Goal: Obtain resource: Download file/media

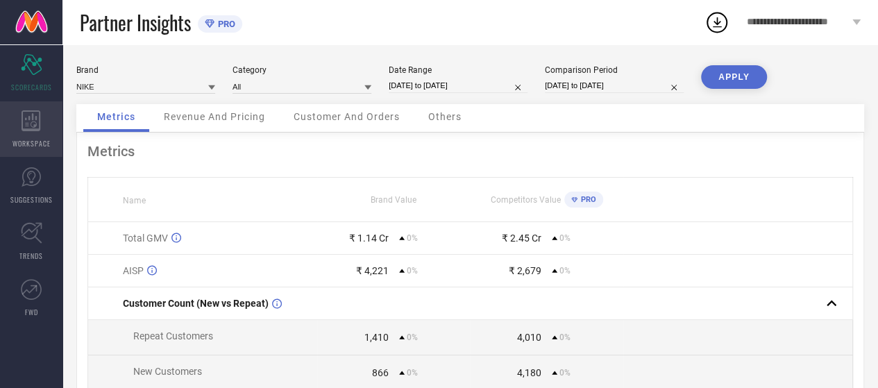
click at [28, 133] on div "WORKSPACE" at bounding box center [31, 129] width 62 height 56
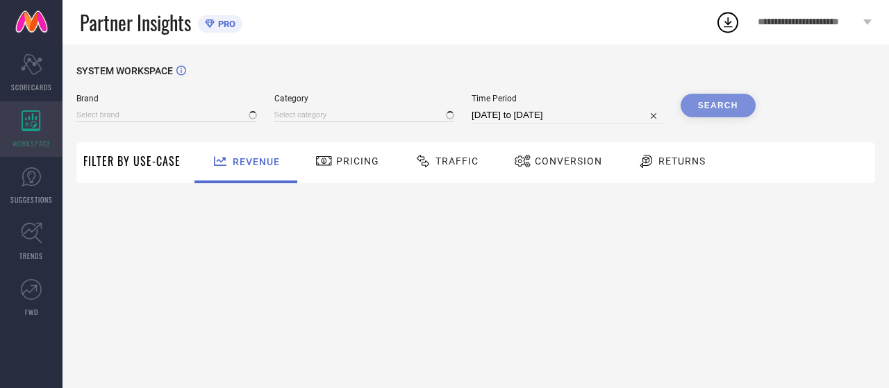
type input "NIKE"
type input "All"
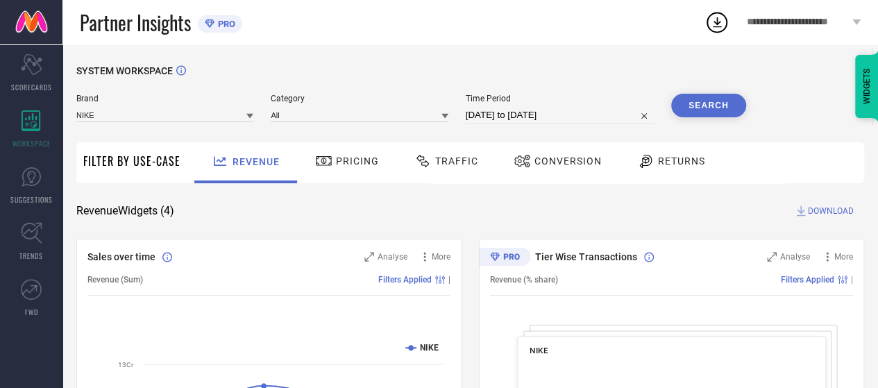
click at [435, 171] on div "Traffic" at bounding box center [446, 161] width 71 height 24
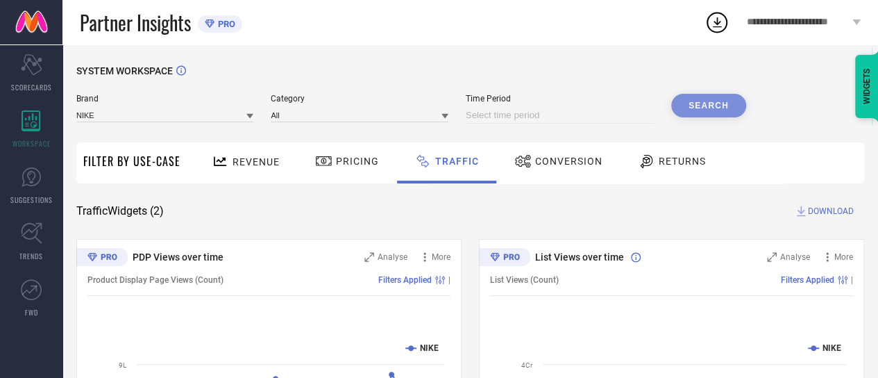
select select "7"
select select "2025"
select select "8"
select select "2025"
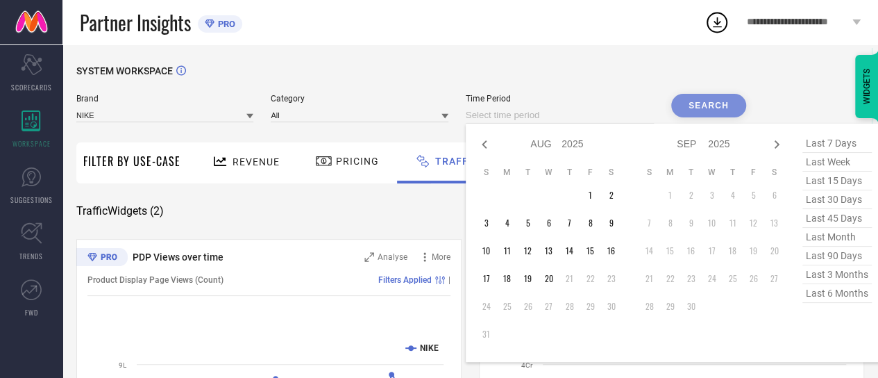
click at [546, 115] on input at bounding box center [560, 115] width 188 height 17
click at [551, 280] on td "20" at bounding box center [549, 278] width 21 height 21
type input "20-08-2025 to 20-08-2025"
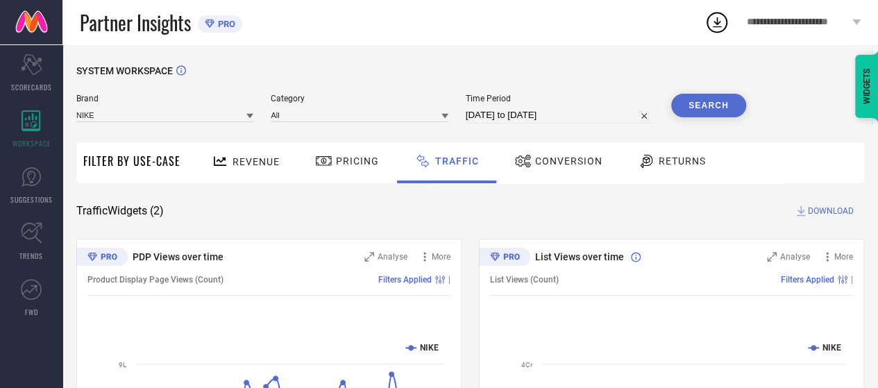
click at [721, 19] on icon at bounding box center [717, 22] width 25 height 25
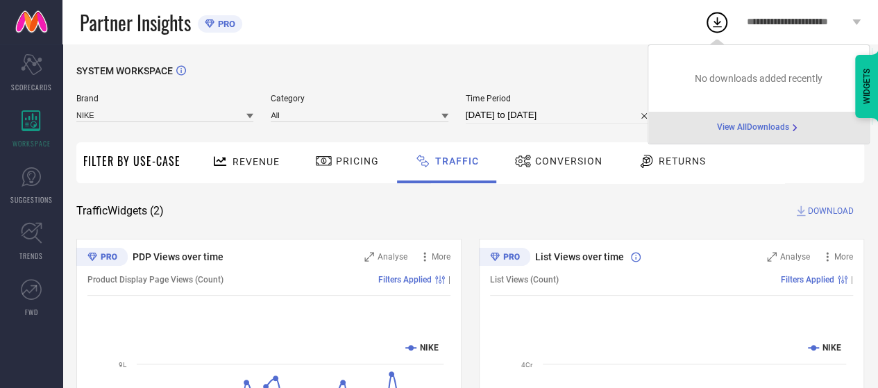
click at [618, 53] on div "SYSTEM WORKSPACE Brand NIKE Category All Time Period 20-08-2025 to 20-08-2025 S…" at bounding box center [470, 325] width 816 height 562
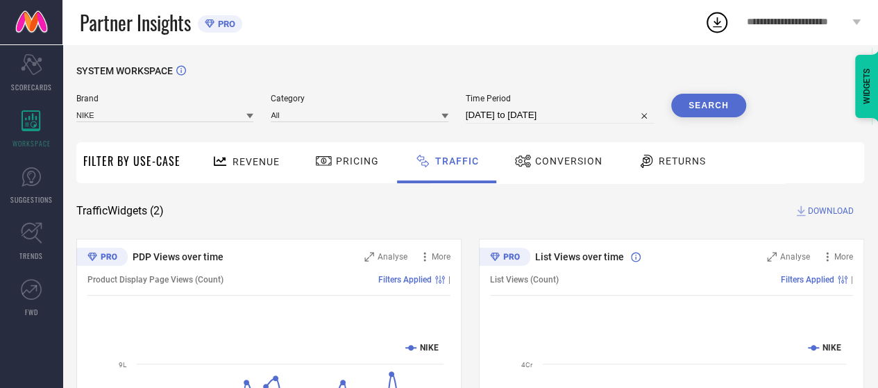
click at [714, 106] on button "Search" at bounding box center [708, 106] width 75 height 24
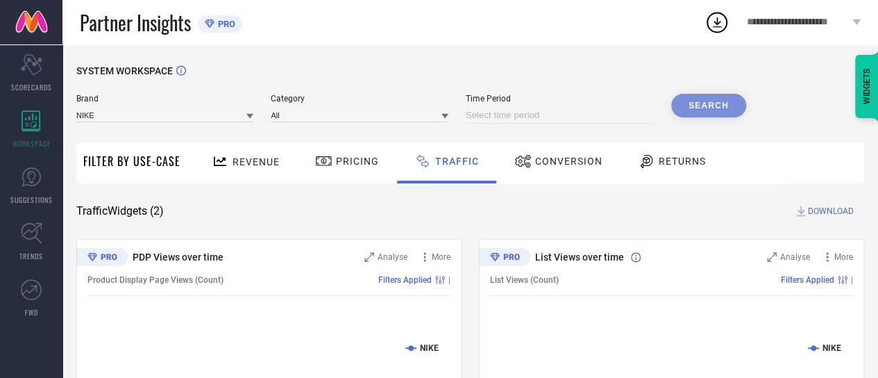
select select "7"
select select "2025"
select select "8"
select select "2025"
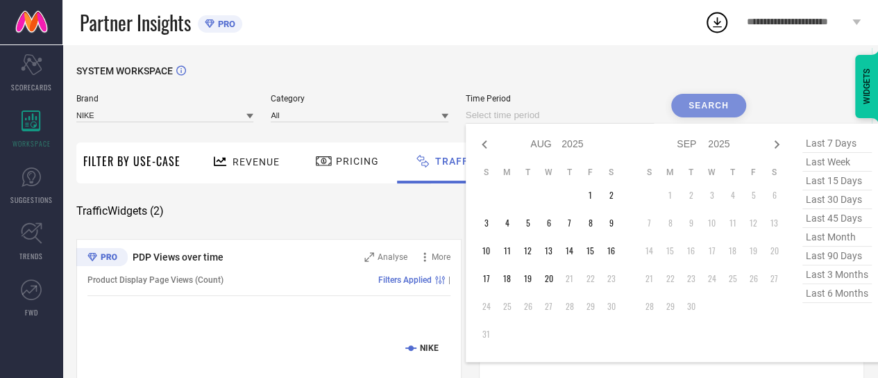
click at [528, 119] on input at bounding box center [560, 115] width 188 height 17
click at [529, 281] on td "19" at bounding box center [528, 278] width 21 height 21
type input "19-08-2025 to 19-08-2025"
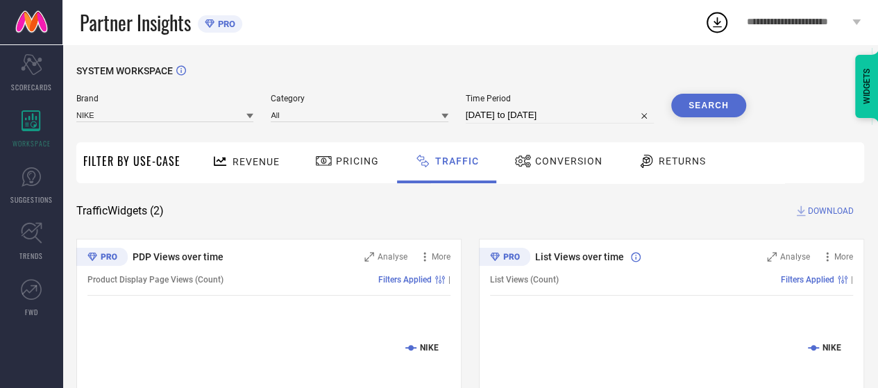
click at [700, 96] on button "Search" at bounding box center [708, 106] width 75 height 24
click at [521, 119] on div "Brand NIKE Category All Time Period Search" at bounding box center [411, 115] width 670 height 42
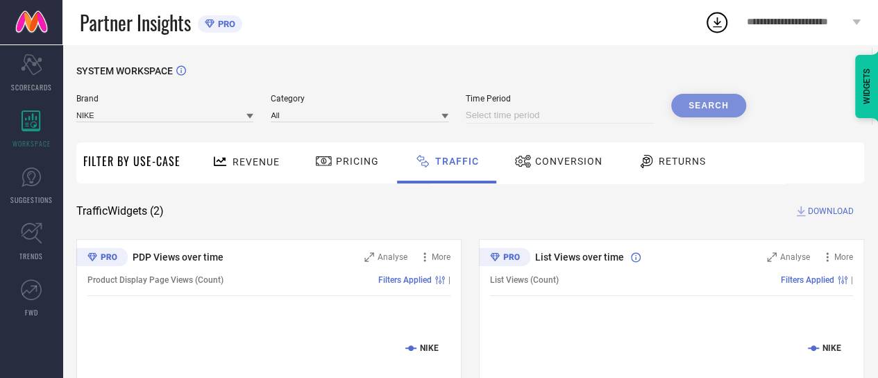
select select "7"
select select "2025"
select select "8"
select select "2025"
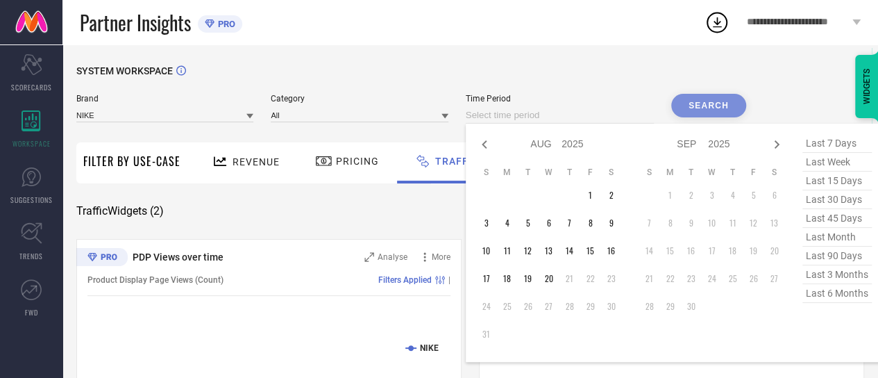
click at [521, 119] on input at bounding box center [560, 115] width 188 height 17
click at [548, 281] on td "20" at bounding box center [549, 278] width 21 height 21
type input "20-08-2025 to 20-08-2025"
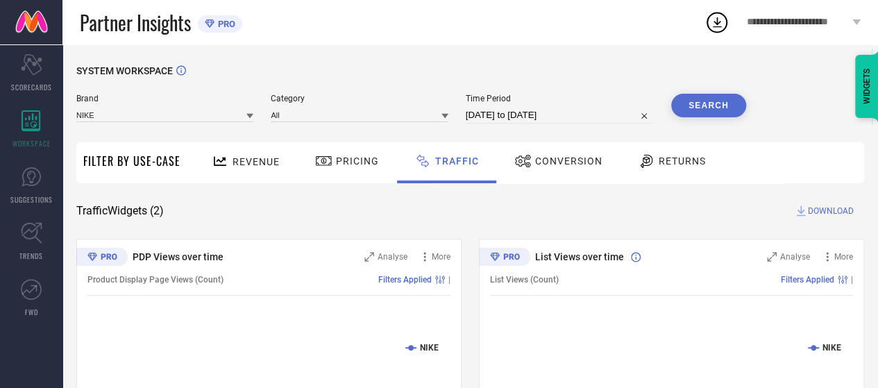
click at [722, 108] on button "Search" at bounding box center [708, 106] width 75 height 24
click at [715, 99] on button "Search" at bounding box center [708, 106] width 75 height 24
click at [560, 162] on span "Conversion" at bounding box center [568, 161] width 67 height 11
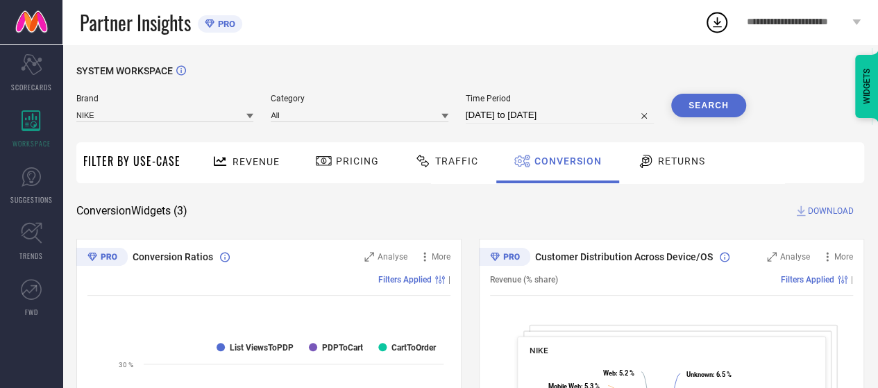
click at [730, 108] on button "Search" at bounding box center [708, 106] width 75 height 24
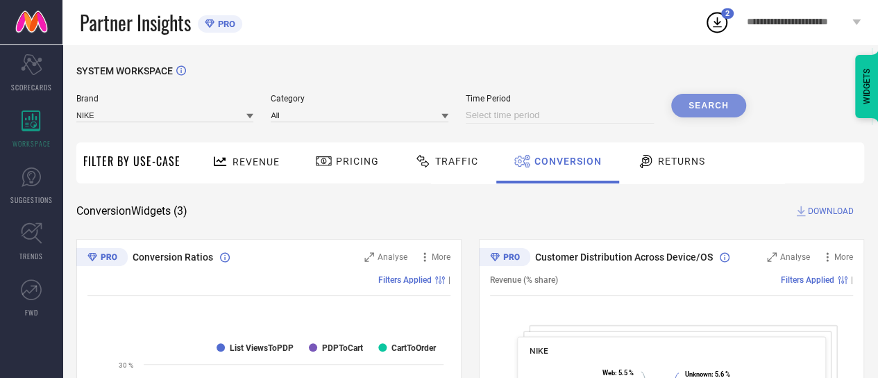
select select "7"
select select "2025"
select select "8"
select select "2025"
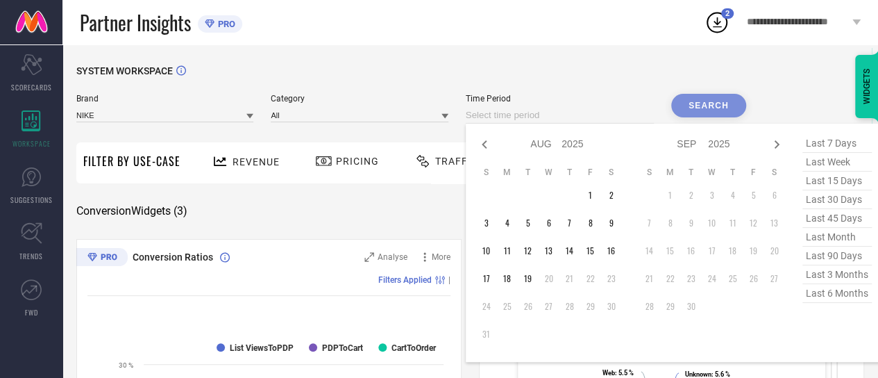
click at [549, 122] on input at bounding box center [560, 115] width 188 height 17
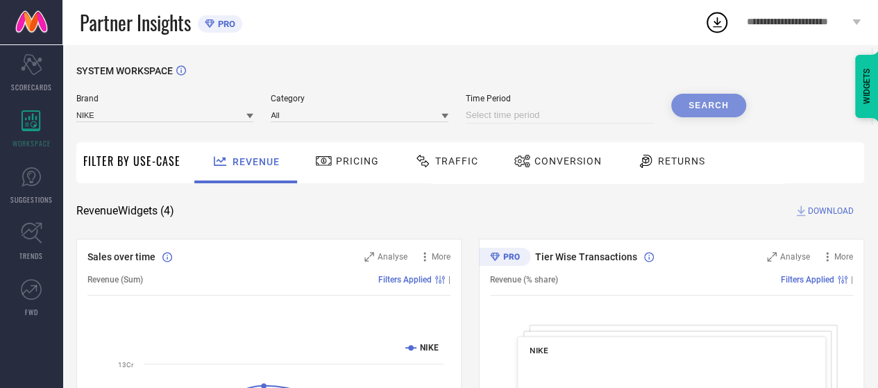
click at [556, 169] on div "Conversion" at bounding box center [557, 161] width 95 height 24
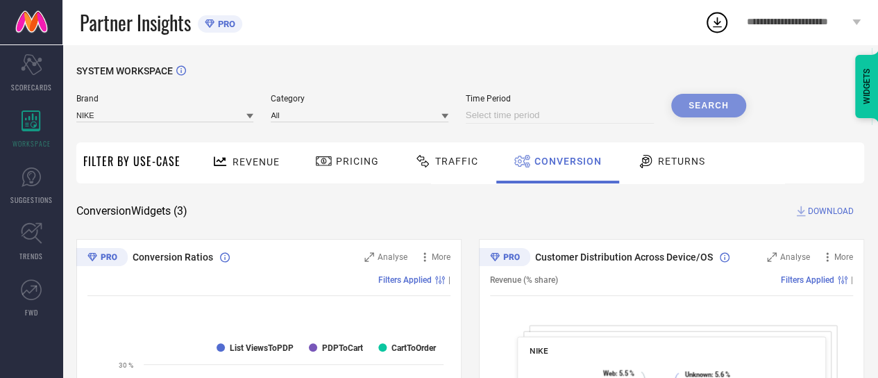
select select "7"
select select "2025"
select select "8"
select select "2025"
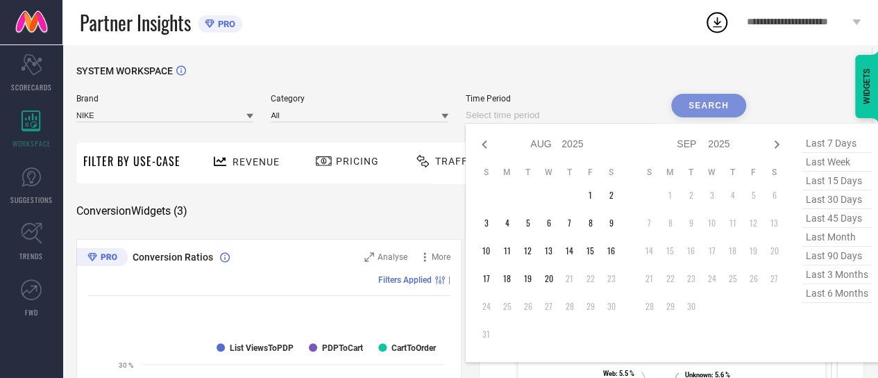
click at [519, 117] on input at bounding box center [560, 115] width 188 height 17
click at [551, 283] on td "20" at bounding box center [549, 278] width 21 height 21
type input "20-08-2025 to 20-08-2025"
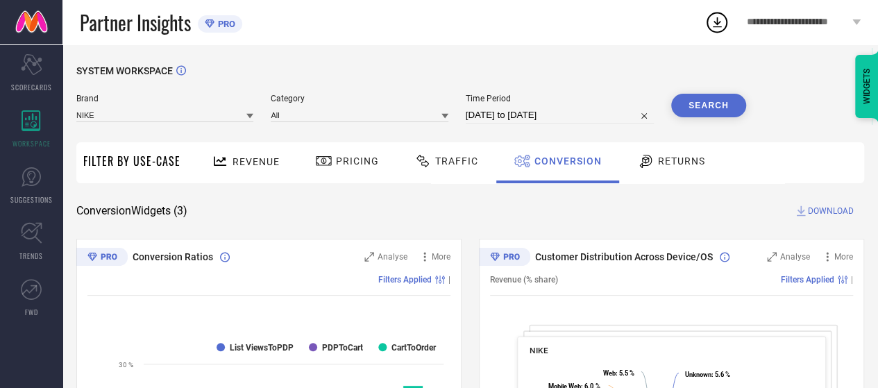
click at [723, 113] on button "Search" at bounding box center [708, 106] width 75 height 24
click at [558, 164] on span "Conversion" at bounding box center [568, 161] width 67 height 11
click at [708, 105] on button "Search" at bounding box center [708, 106] width 75 height 24
click at [824, 213] on span "DOWNLOAD" at bounding box center [831, 211] width 46 height 14
click at [714, 26] on icon at bounding box center [717, 22] width 25 height 25
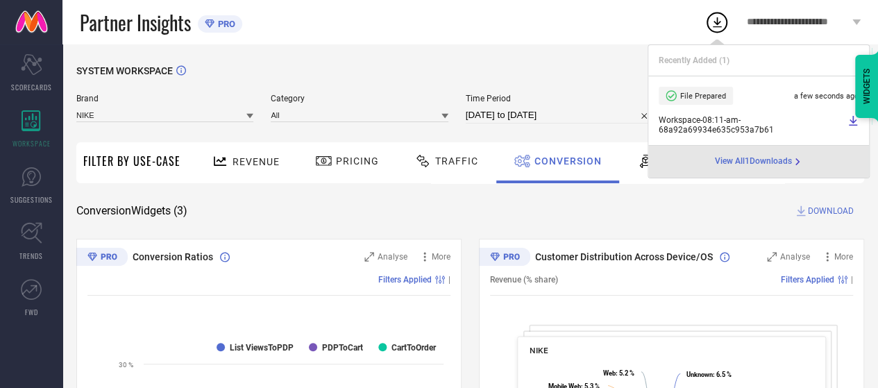
click at [754, 165] on div "View All 1 Downloads" at bounding box center [758, 162] width 221 height 32
click at [754, 165] on span "View All 1 Downloads" at bounding box center [753, 161] width 77 height 11
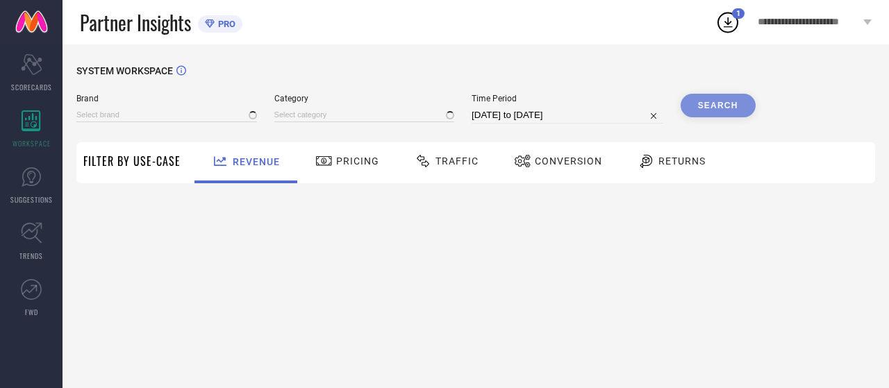
type input "NIKE"
type input "All"
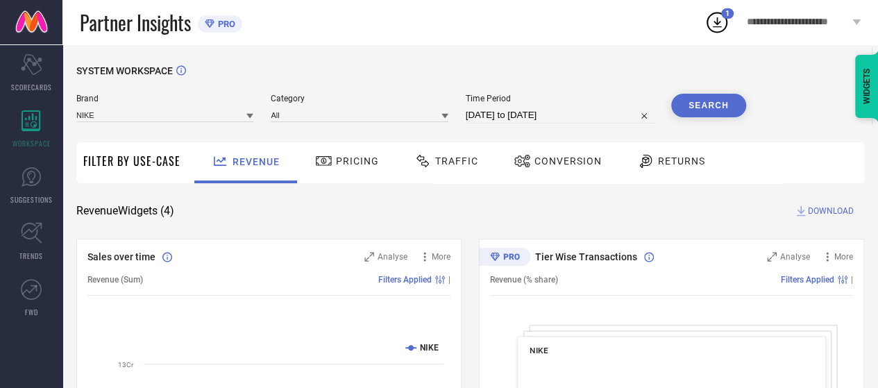
click at [535, 169] on div "Conversion" at bounding box center [557, 161] width 95 height 24
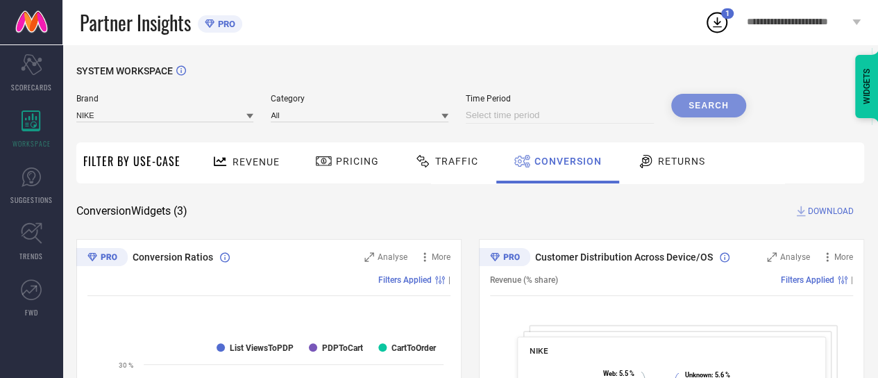
select select "7"
select select "2025"
select select "8"
select select "2025"
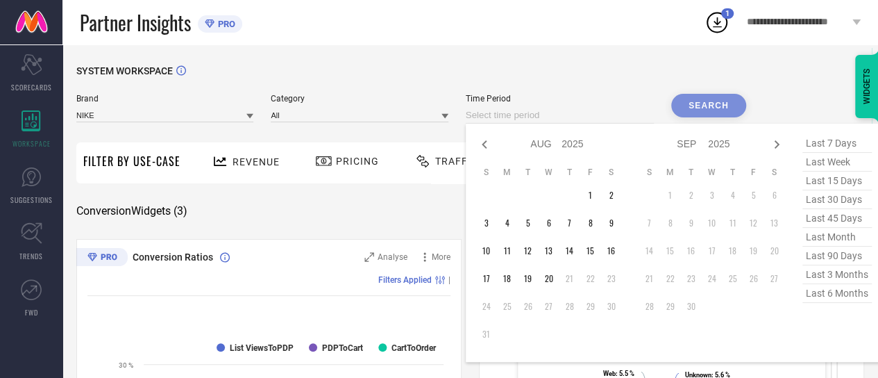
click at [530, 112] on input at bounding box center [560, 115] width 188 height 17
click at [594, 253] on td "15" at bounding box center [590, 250] width 21 height 21
type input "15-08-2025 to 15-08-2025"
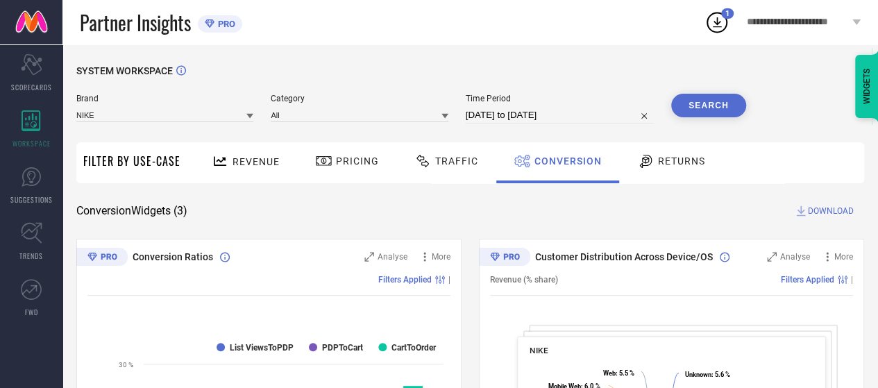
click at [701, 106] on button "Search" at bounding box center [708, 106] width 75 height 24
click at [808, 211] on span "DOWNLOAD" at bounding box center [831, 211] width 46 height 14
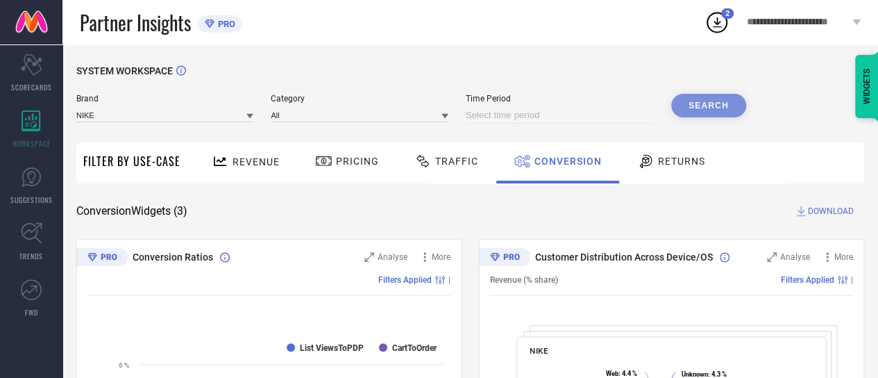
click at [640, 117] on input at bounding box center [560, 115] width 188 height 17
select select "7"
select select "2025"
select select "8"
select select "2025"
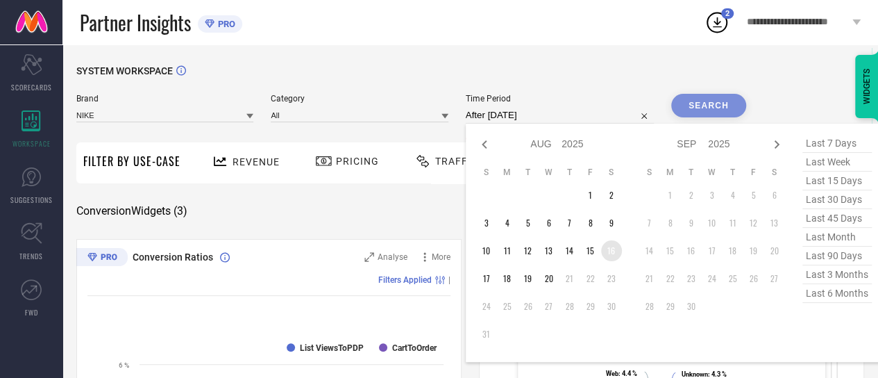
click at [607, 249] on td "16" at bounding box center [611, 250] width 21 height 21
type input "16-08-2025 to 16-08-2025"
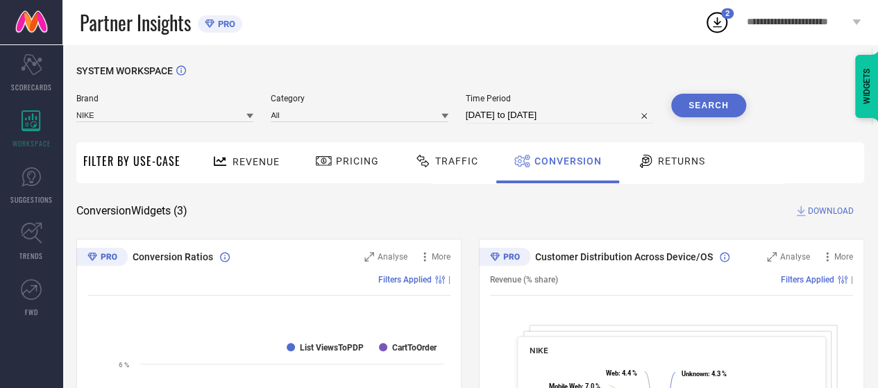
click at [719, 99] on button "Search" at bounding box center [708, 106] width 75 height 24
click at [832, 212] on span "DOWNLOAD" at bounding box center [831, 211] width 46 height 14
